Goal: Information Seeking & Learning: Learn about a topic

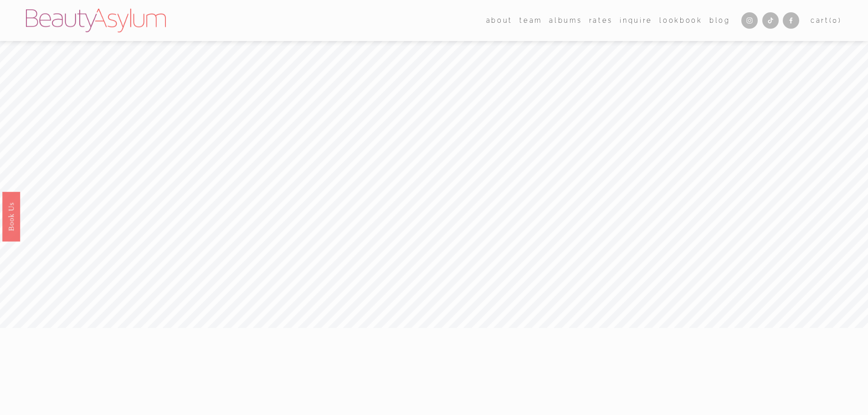
click at [604, 21] on link "Rates" at bounding box center [601, 20] width 24 height 13
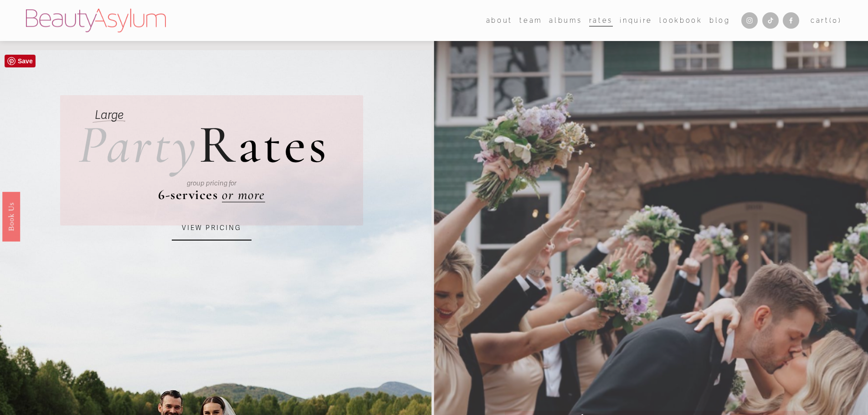
click at [201, 232] on link "VIEW PRICING" at bounding box center [212, 228] width 80 height 25
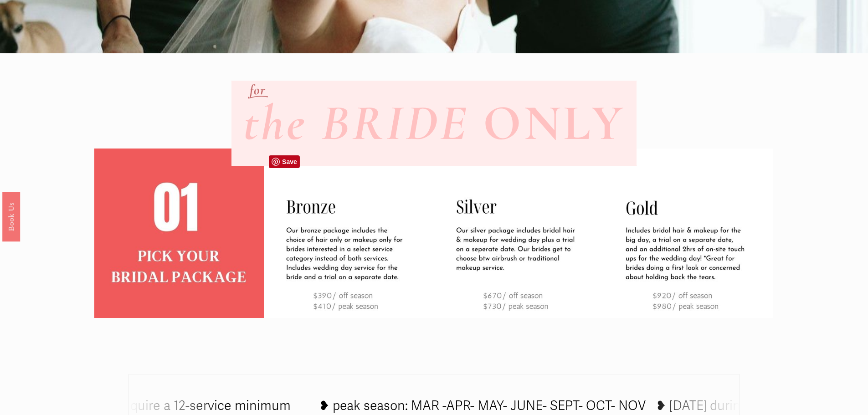
scroll to position [319, 0]
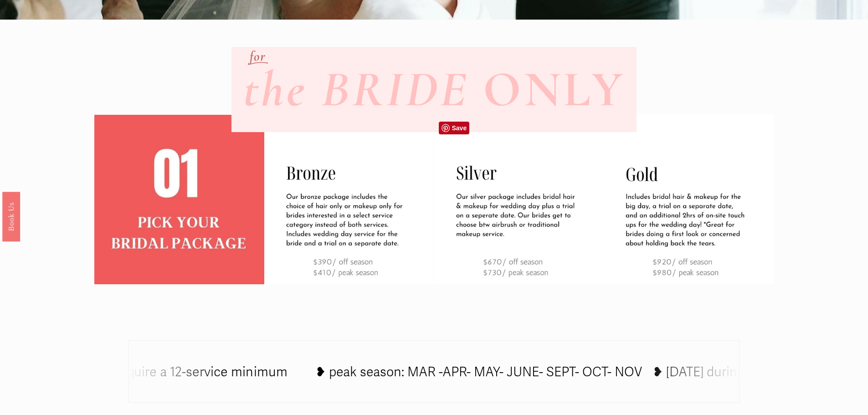
click at [463, 208] on img at bounding box center [519, 200] width 170 height 170
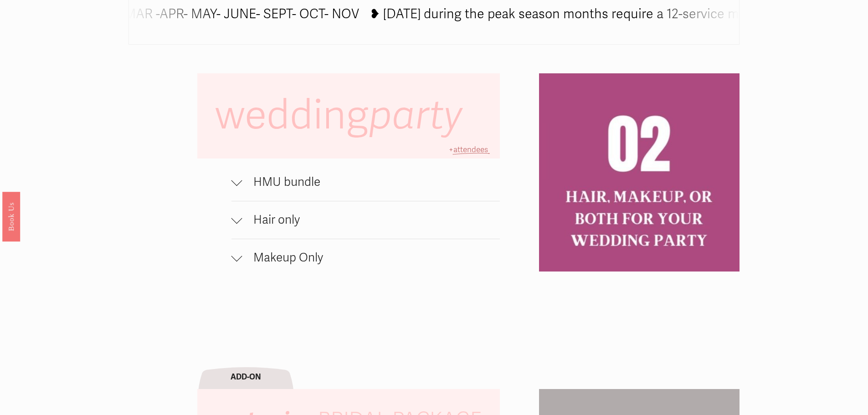
scroll to position [729, 0]
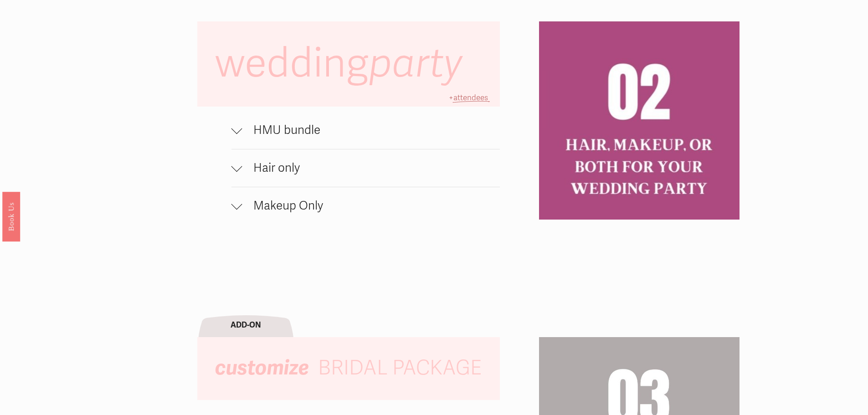
click at [240, 207] on div at bounding box center [236, 204] width 11 height 11
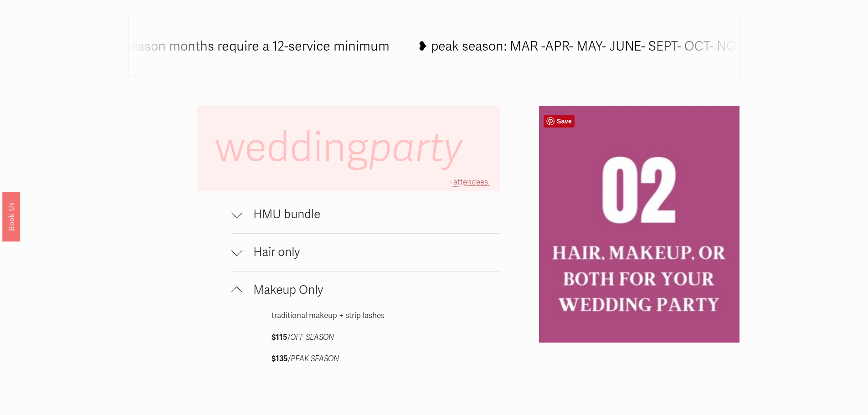
scroll to position [592, 0]
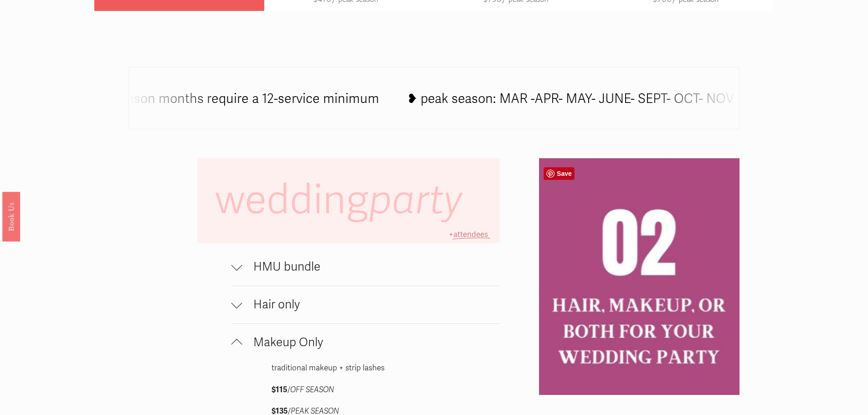
drag, startPoint x: 604, startPoint y: 245, endPoint x: 93, endPoint y: 221, distance: 511.8
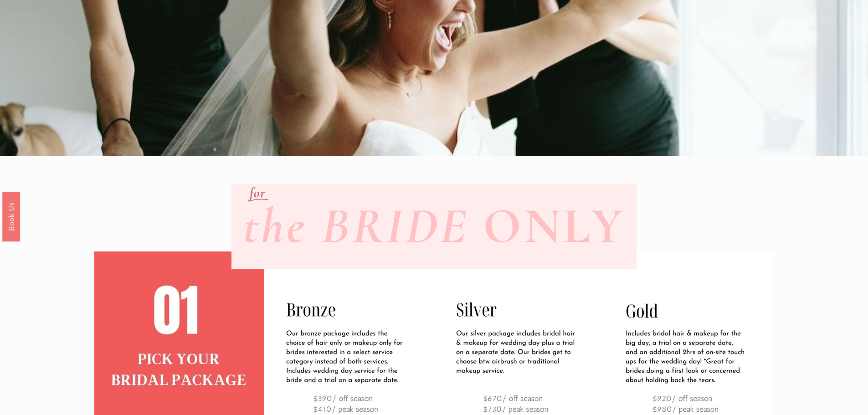
scroll to position [0, 0]
